Goal: Navigation & Orientation: Find specific page/section

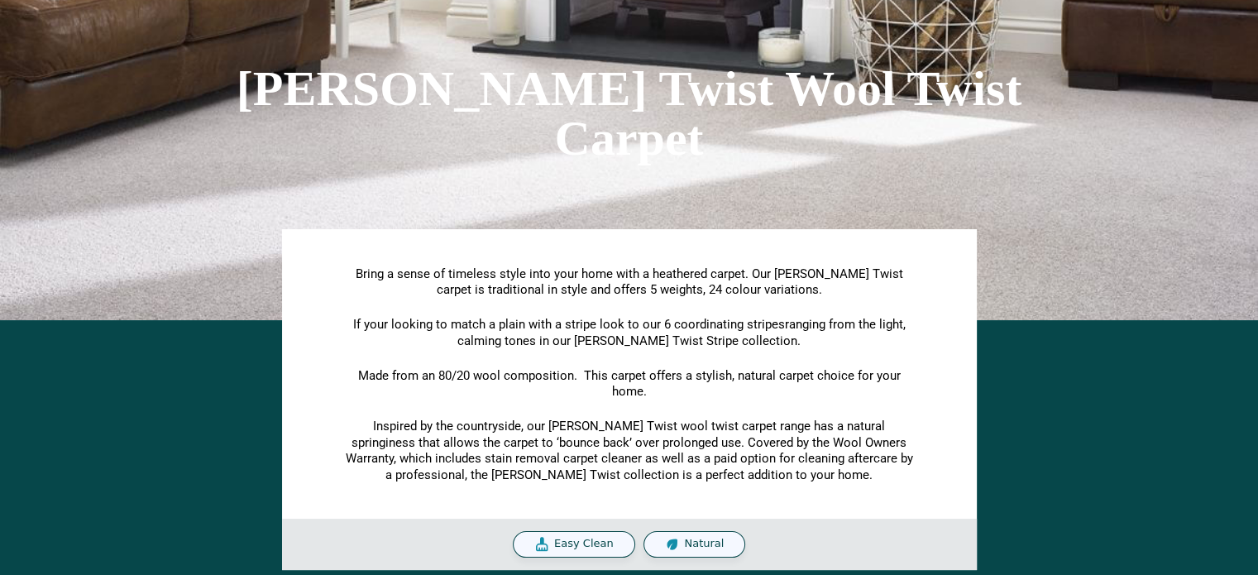
scroll to position [165, 0]
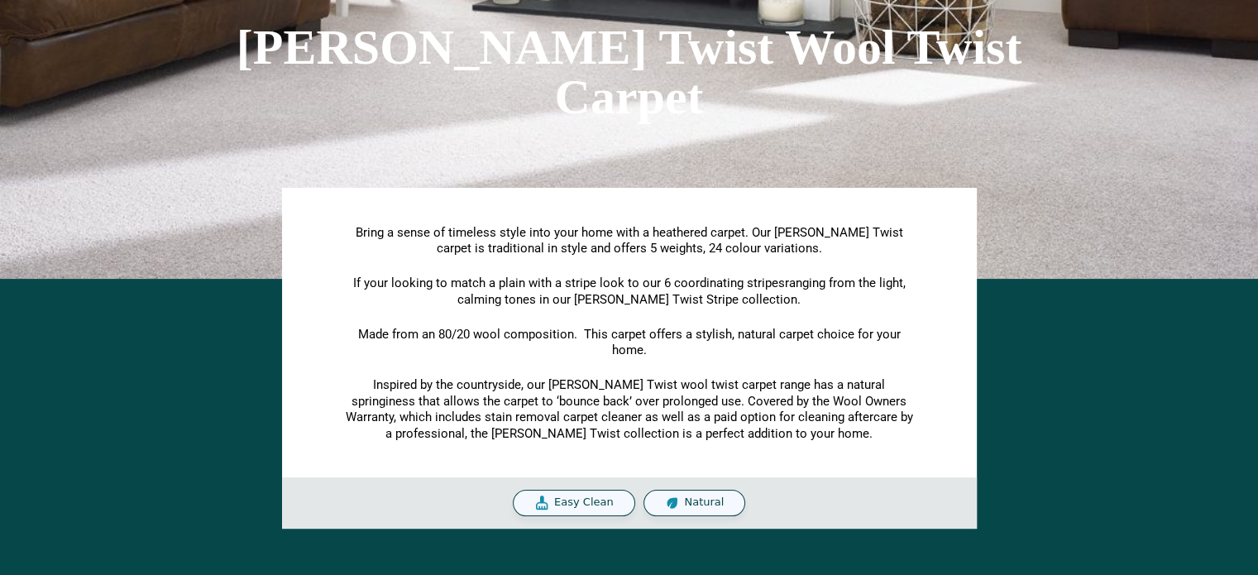
click at [244, 259] on div "[PERSON_NAME] Twist Wool Twist Carpet" at bounding box center [629, 72] width 943 height 414
click at [684, 502] on span "Natural" at bounding box center [704, 502] width 40 height 14
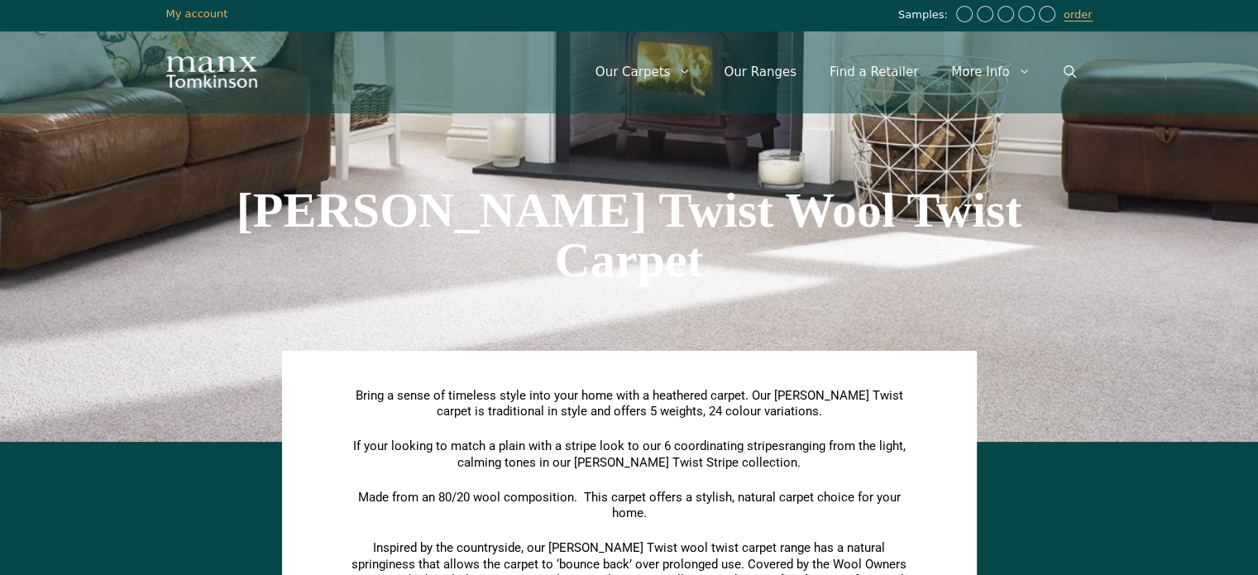
scroll to position [0, 0]
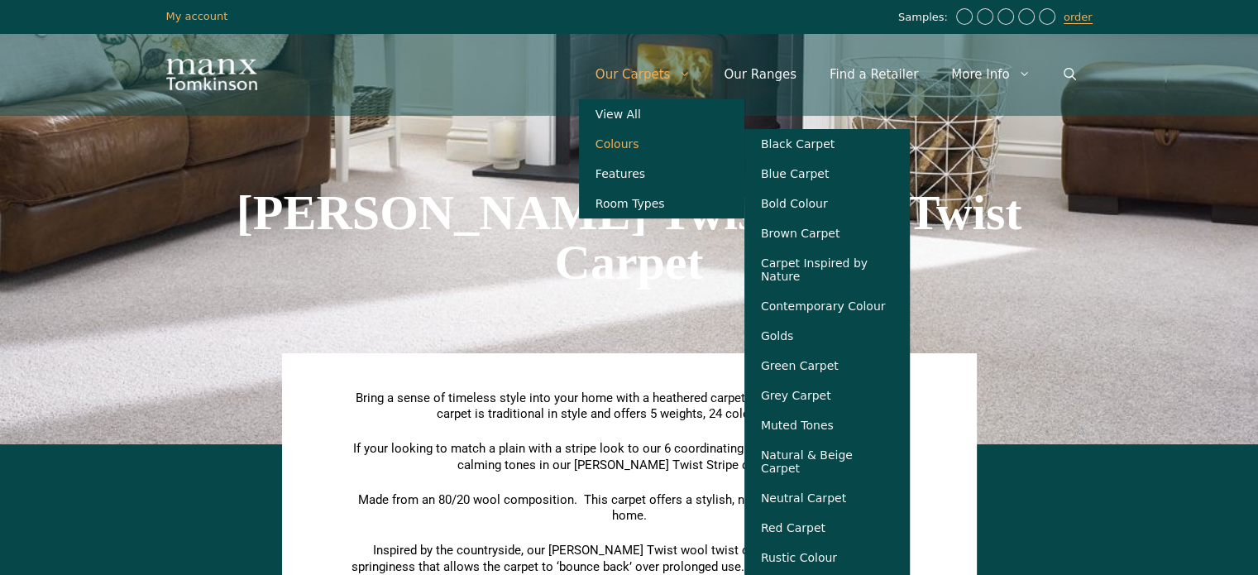
click at [659, 149] on link "Colours" at bounding box center [661, 144] width 165 height 30
click at [638, 149] on link "Colours" at bounding box center [661, 144] width 165 height 30
click at [860, 495] on link "Neutral Carpet" at bounding box center [826, 498] width 165 height 30
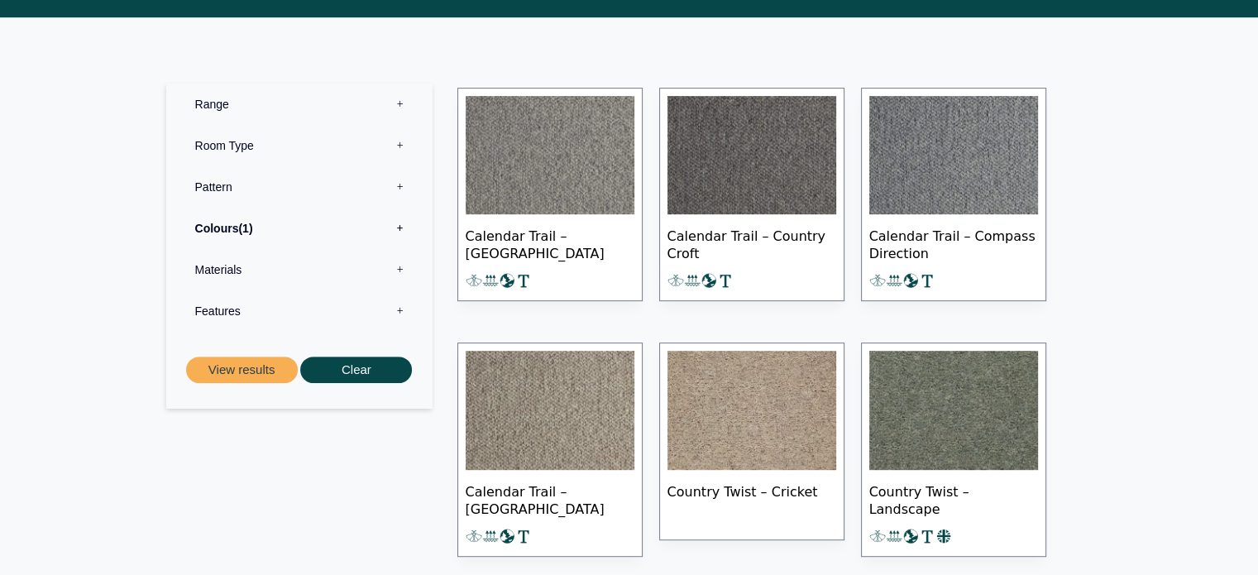
scroll to position [827, 0]
